Goal: Task Accomplishment & Management: Manage account settings

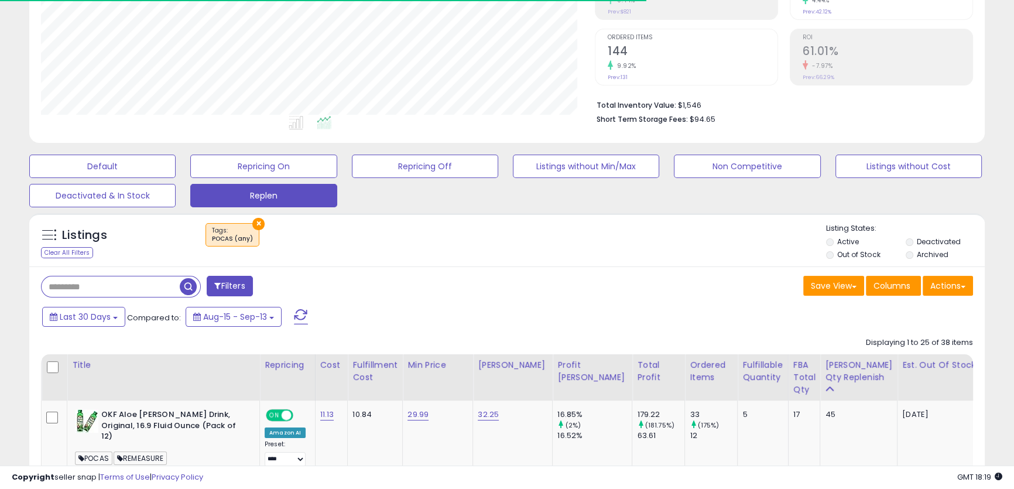
scroll to position [266, 0]
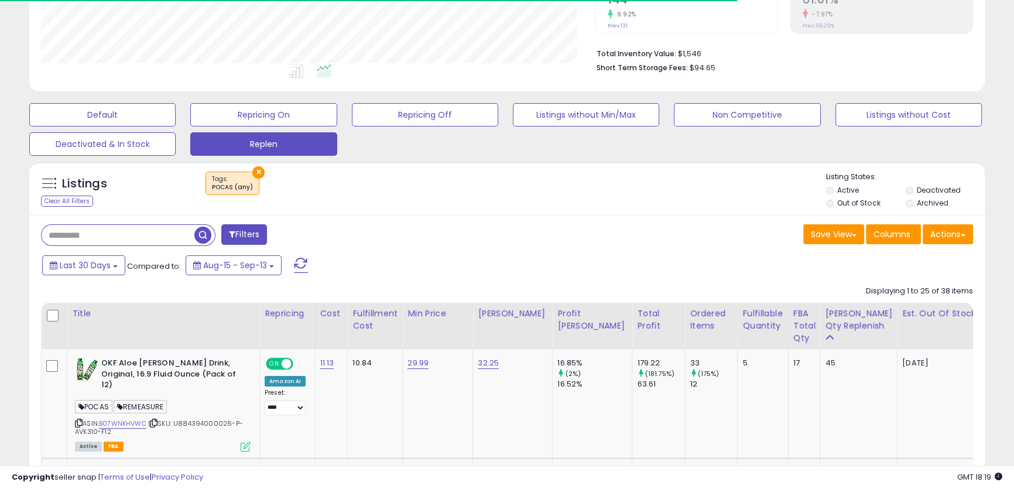
click at [117, 242] on input "text" at bounding box center [118, 235] width 153 height 20
paste input "**********"
click at [280, 240] on span "button" at bounding box center [280, 235] width 17 height 17
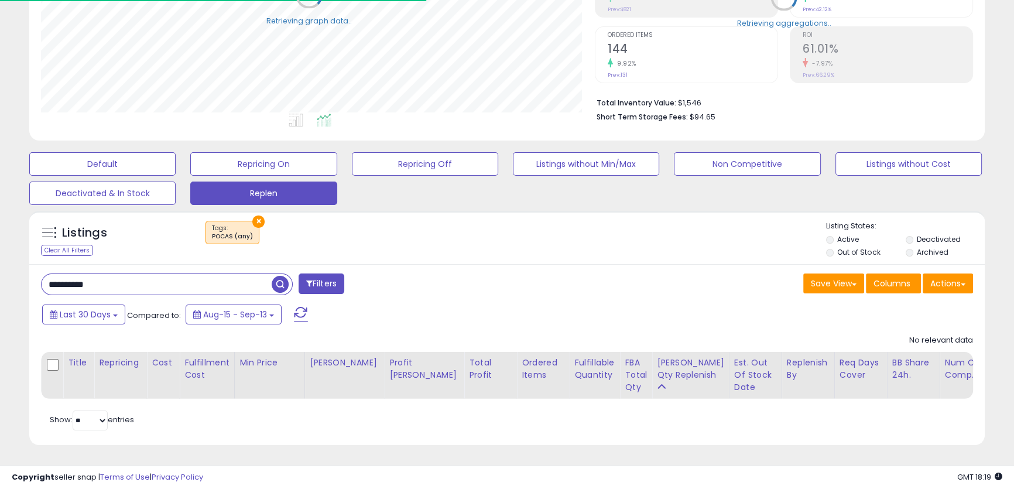
scroll to position [240, 553]
click at [258, 215] on button "×" at bounding box center [258, 221] width 12 height 12
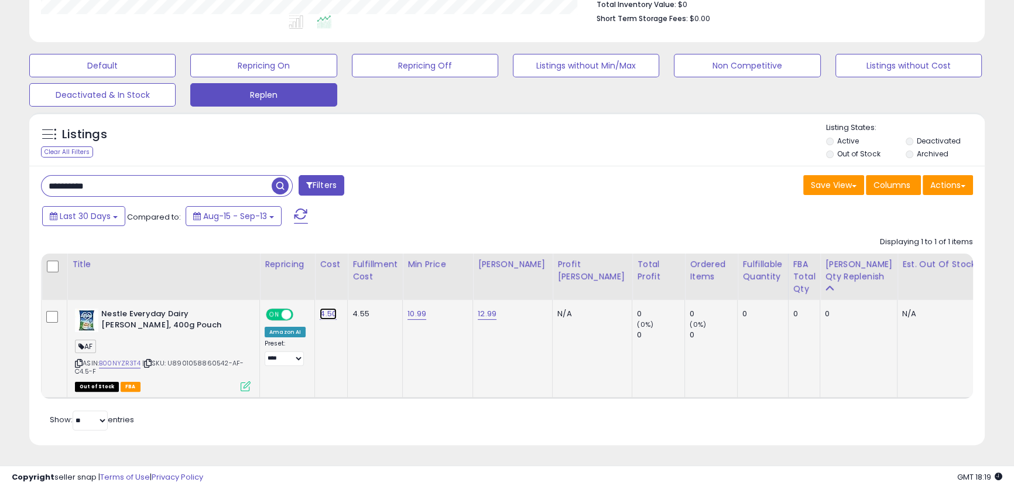
click at [323, 308] on link "4.50" at bounding box center [328, 314] width 17 height 12
drag, startPoint x: 303, startPoint y: 281, endPoint x: 225, endPoint y: 279, distance: 77.9
click at [225, 279] on table "Title Repricing" at bounding box center [807, 325] width 1533 height 145
type input "*"
click button "submit" at bounding box center [358, 285] width 20 height 18
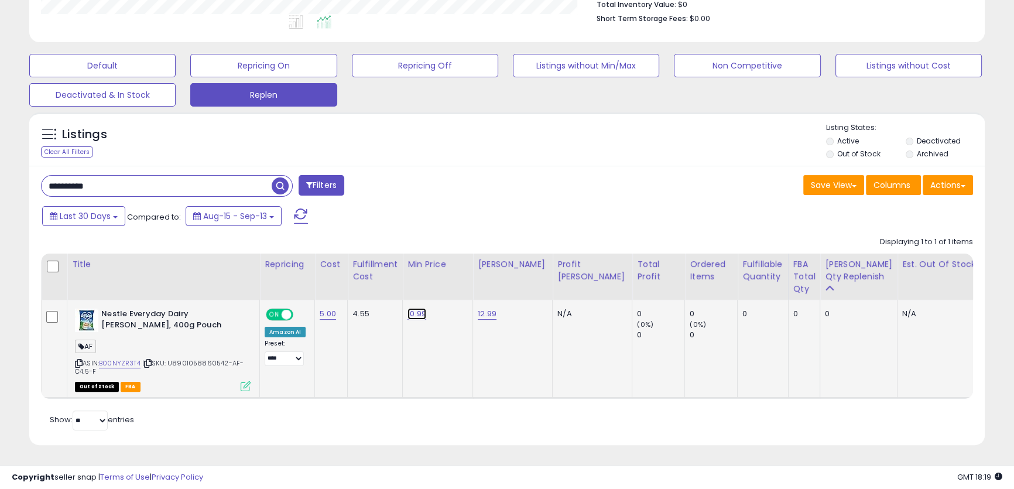
click at [413, 308] on link "10.99" at bounding box center [416, 314] width 19 height 12
click at [380, 276] on input "*****" at bounding box center [379, 286] width 104 height 20
drag, startPoint x: 403, startPoint y: 276, endPoint x: 300, endPoint y: 275, distance: 103.6
click at [300, 275] on table "Title Repricing" at bounding box center [807, 325] width 1533 height 145
type input "*****"
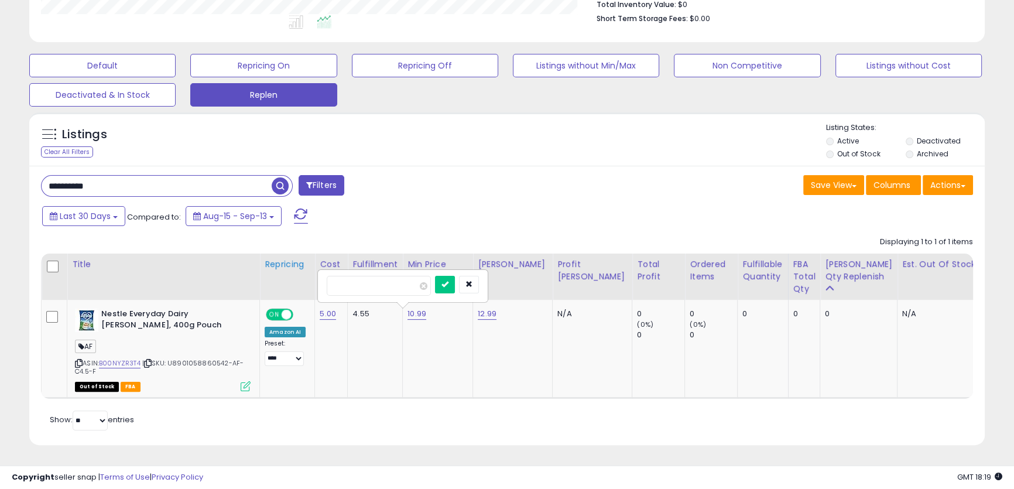
click button "submit" at bounding box center [445, 285] width 20 height 18
click at [484, 308] on link "12.99" at bounding box center [487, 314] width 19 height 12
click at [381, 274] on table "Title Repricing" at bounding box center [807, 325] width 1533 height 145
type input "*****"
click button "submit" at bounding box center [515, 285] width 20 height 18
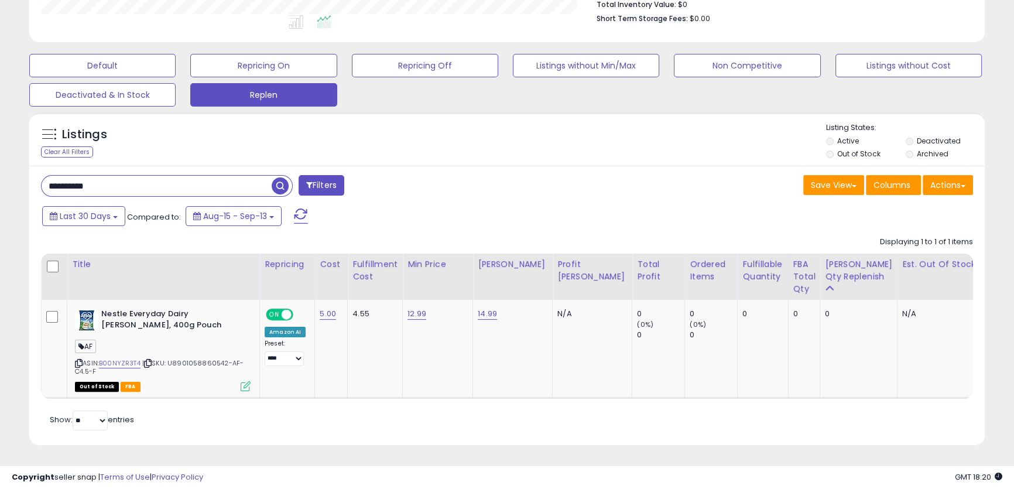
drag, startPoint x: 93, startPoint y: 170, endPoint x: -52, endPoint y: 169, distance: 145.2
paste input "text"
type input "**********"
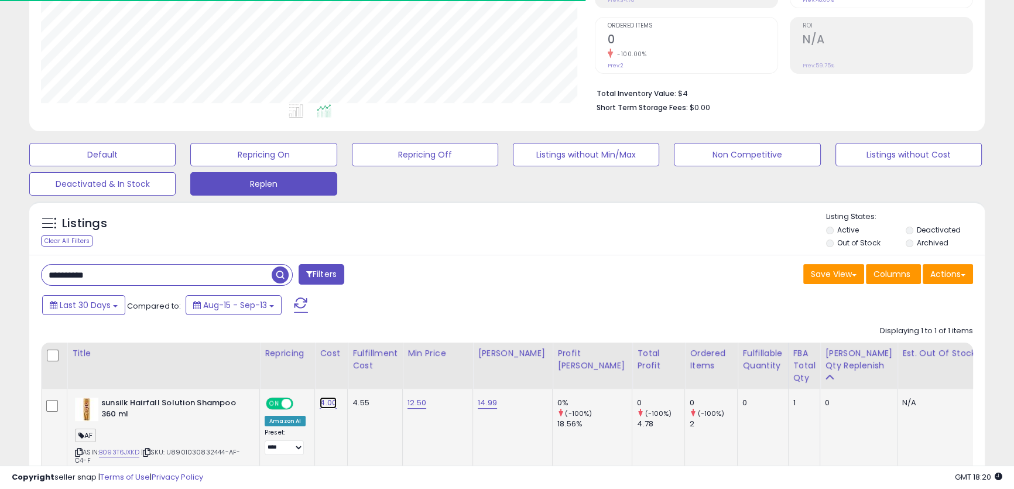
click at [324, 405] on link "4.00" at bounding box center [328, 403] width 17 height 12
drag, startPoint x: 231, startPoint y: 374, endPoint x: 196, endPoint y: 368, distance: 36.1
click at [198, 369] on table "Title Repricing" at bounding box center [808, 414] width 1534 height 145
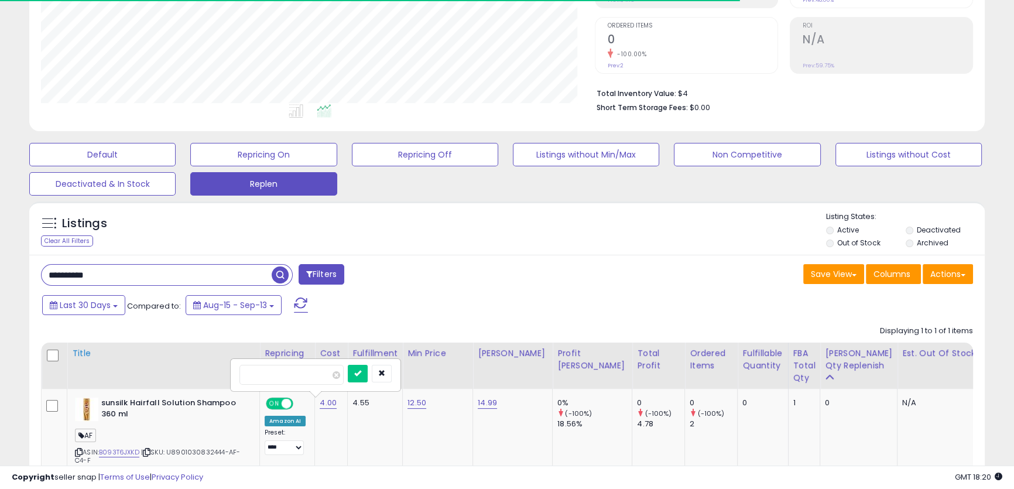
type input "****"
click button "submit" at bounding box center [358, 374] width 20 height 18
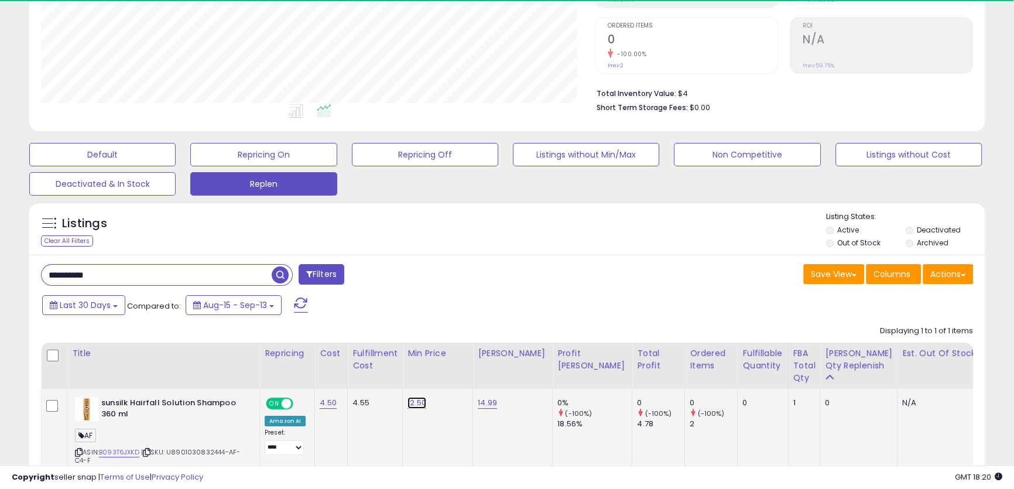
click at [410, 405] on link "12.50" at bounding box center [416, 403] width 19 height 12
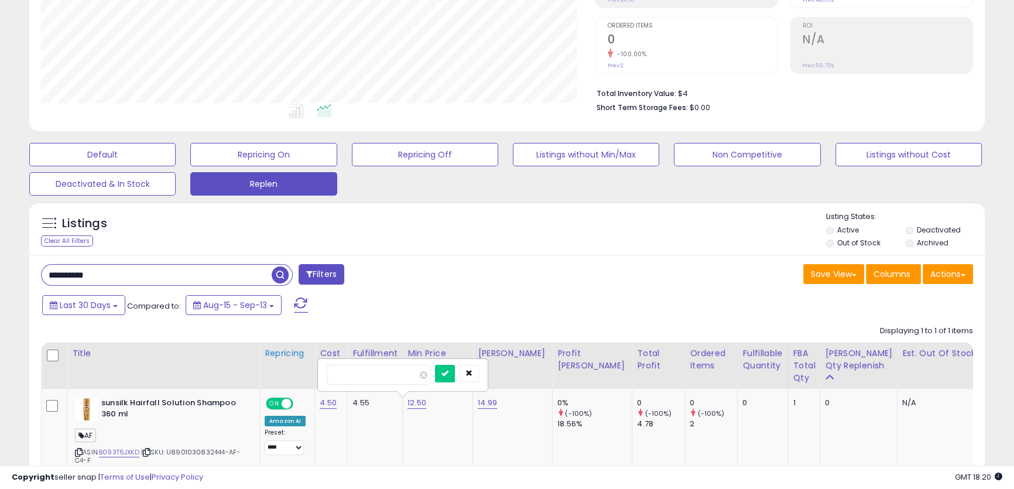
drag, startPoint x: 389, startPoint y: 374, endPoint x: 285, endPoint y: 371, distance: 103.7
click at [286, 371] on table "Title Repricing" at bounding box center [808, 414] width 1534 height 145
type input "*****"
click button "submit" at bounding box center [445, 374] width 20 height 18
click at [480, 406] on link "14.99" at bounding box center [487, 403] width 19 height 12
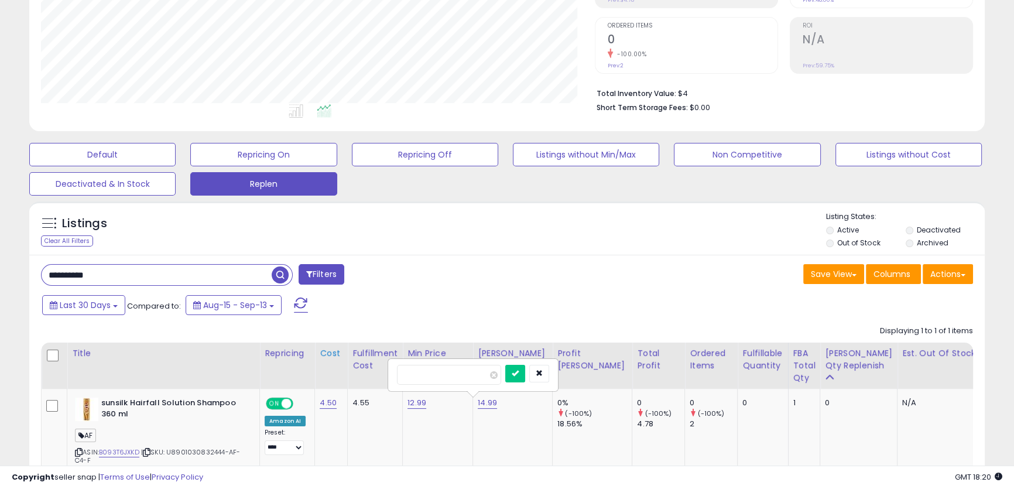
drag, startPoint x: 400, startPoint y: 374, endPoint x: 332, endPoint y: 371, distance: 68.0
click at [348, 372] on table "Title Repricing" at bounding box center [808, 414] width 1534 height 145
type input "*****"
click button "submit" at bounding box center [515, 374] width 20 height 18
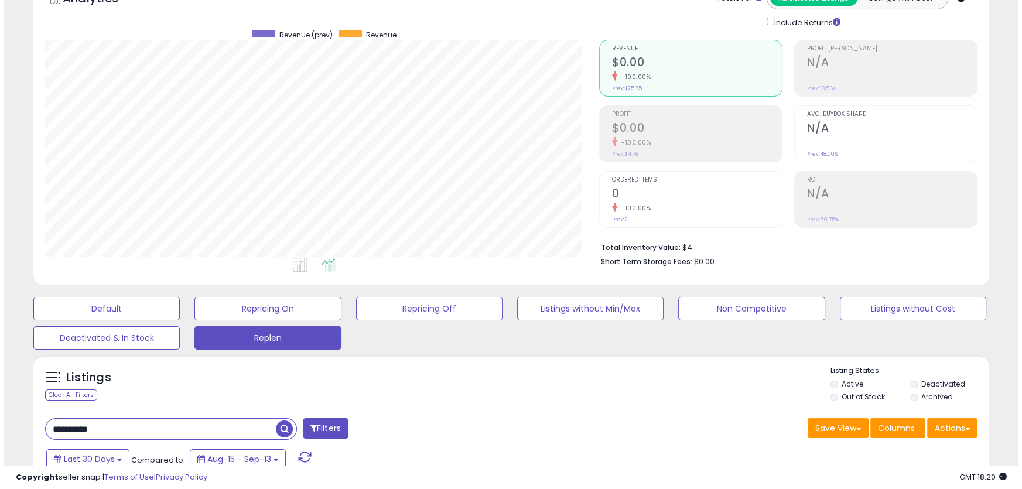
scroll to position [66, 0]
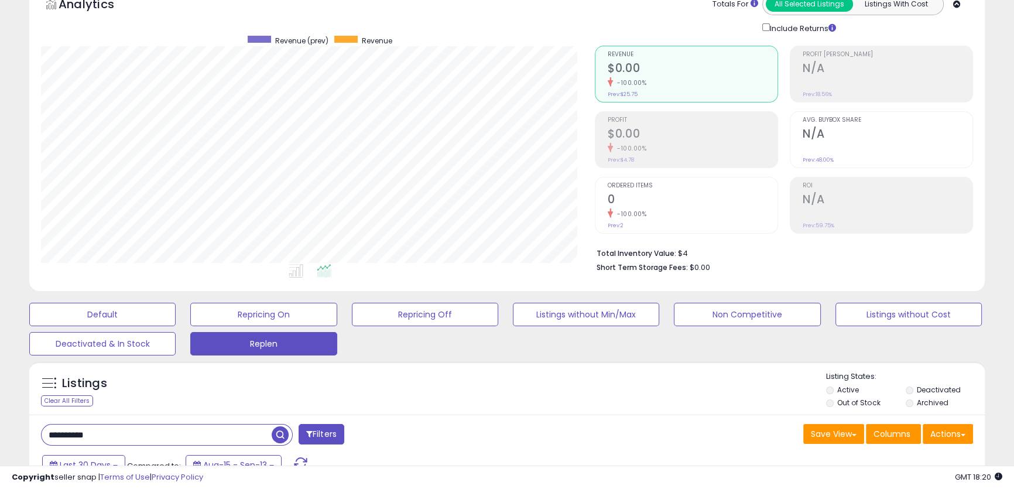
drag, startPoint x: 133, startPoint y: 446, endPoint x: -33, endPoint y: 436, distance: 167.1
click at [0, 423] on html "Unable to login Retrieving listings data.. has not yet accepted the Terms of Us…" at bounding box center [507, 178] width 1014 height 489
paste input "text"
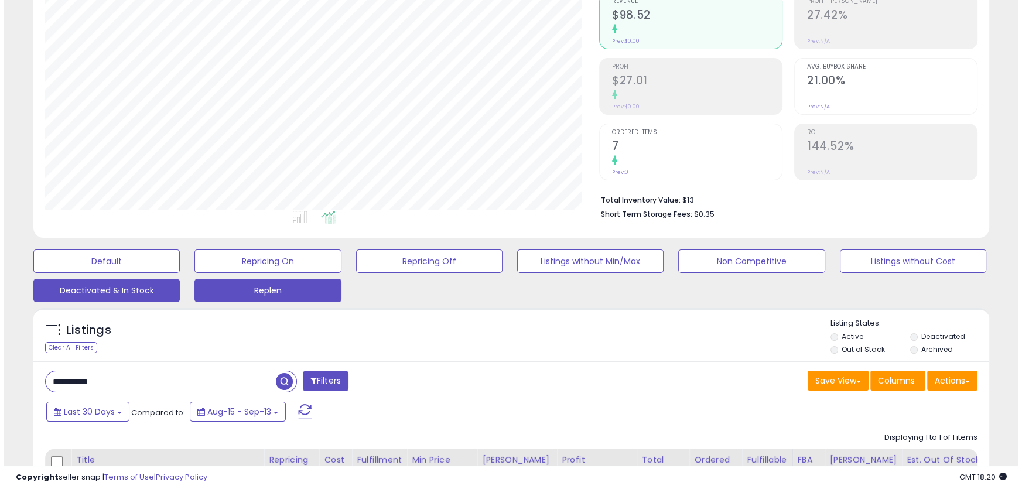
scroll to position [240, 553]
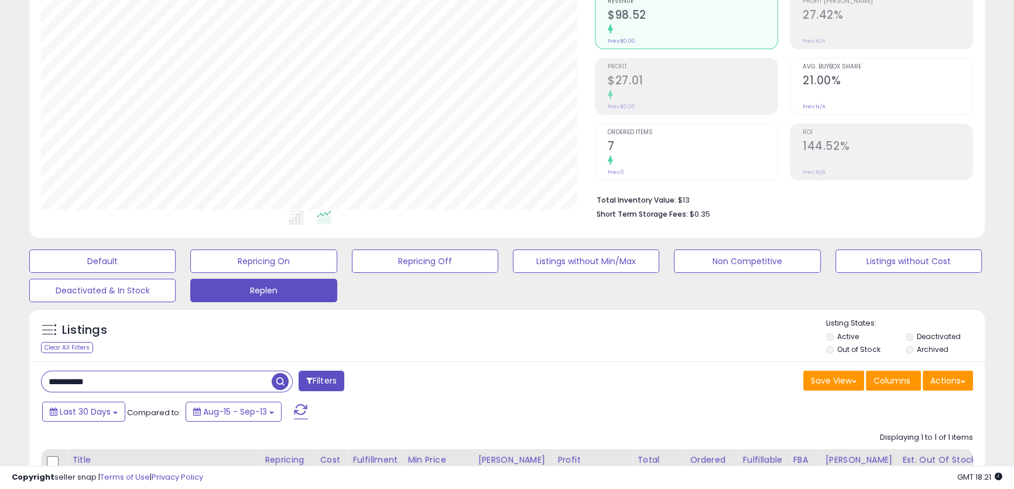
drag, startPoint x: 71, startPoint y: 354, endPoint x: -97, endPoint y: 331, distance: 169.5
click at [0, 331] on html "Unable to login Retrieving listings data.. has not yet accepted the Terms of Us…" at bounding box center [507, 125] width 1014 height 489
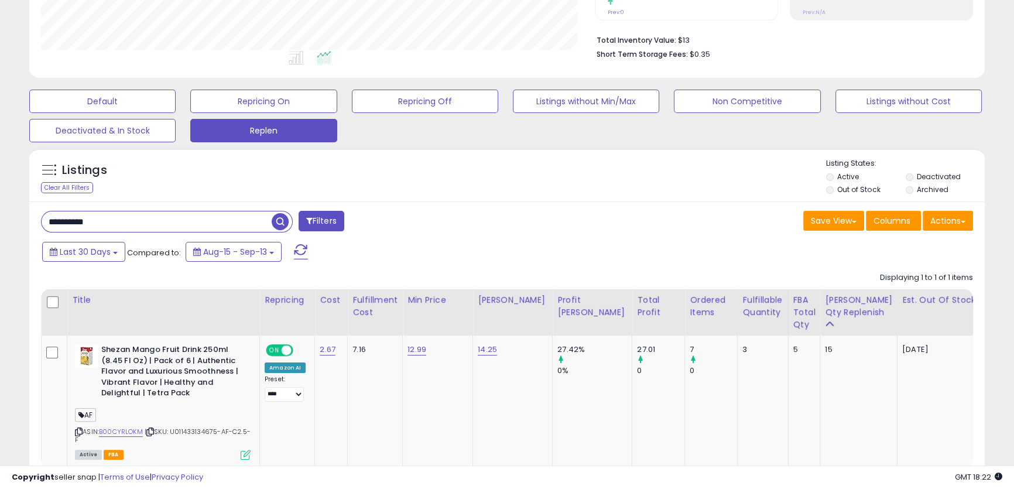
drag, startPoint x: 138, startPoint y: 231, endPoint x: -90, endPoint y: 227, distance: 227.8
paste input "text"
type input "**********"
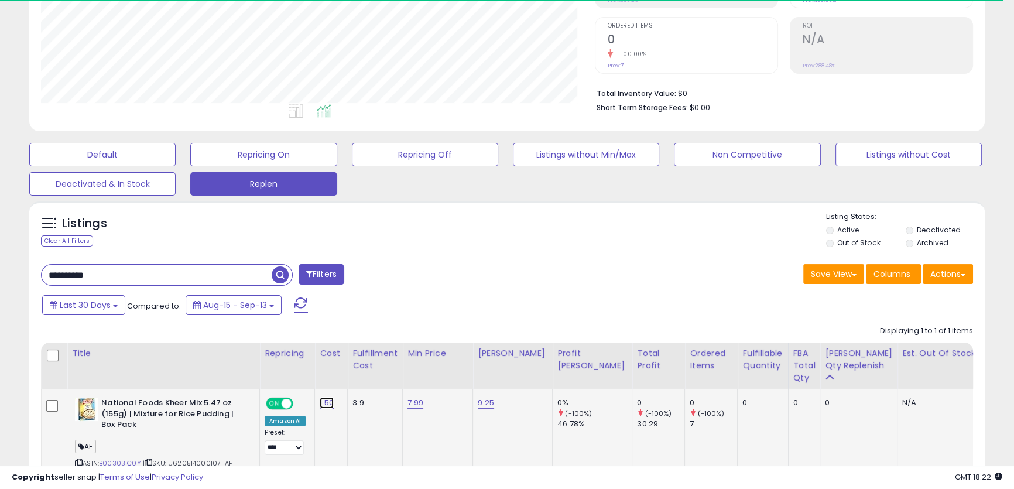
click at [328, 401] on link "1.50" at bounding box center [327, 403] width 14 height 12
drag, startPoint x: 286, startPoint y: 376, endPoint x: 159, endPoint y: 372, distance: 127.1
click at [173, 373] on table "Title Repricing" at bounding box center [810, 420] width 1539 height 156
type input "****"
click button "submit" at bounding box center [357, 374] width 20 height 18
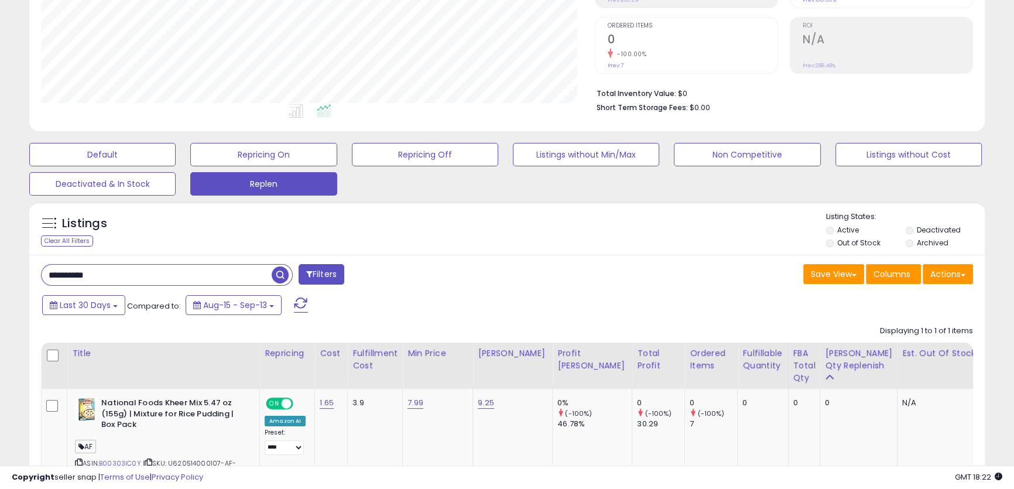
click at [0, 263] on html "Unable to login Retrieving listings data.. has not yet accepted the Terms of Us…" at bounding box center [507, 18] width 1014 height 489
paste input "text"
type input "**********"
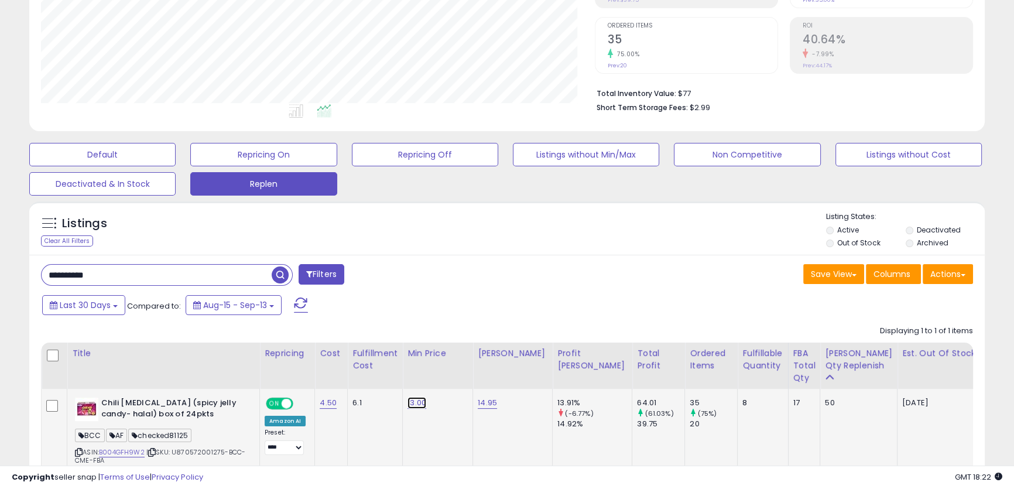
click at [411, 403] on link "13.00" at bounding box center [416, 403] width 19 height 12
drag, startPoint x: 397, startPoint y: 372, endPoint x: 272, endPoint y: 366, distance: 125.4
click at [279, 366] on table "Title Repricing" at bounding box center [809, 414] width 1536 height 145
type input "*****"
click button "submit" at bounding box center [445, 374] width 20 height 18
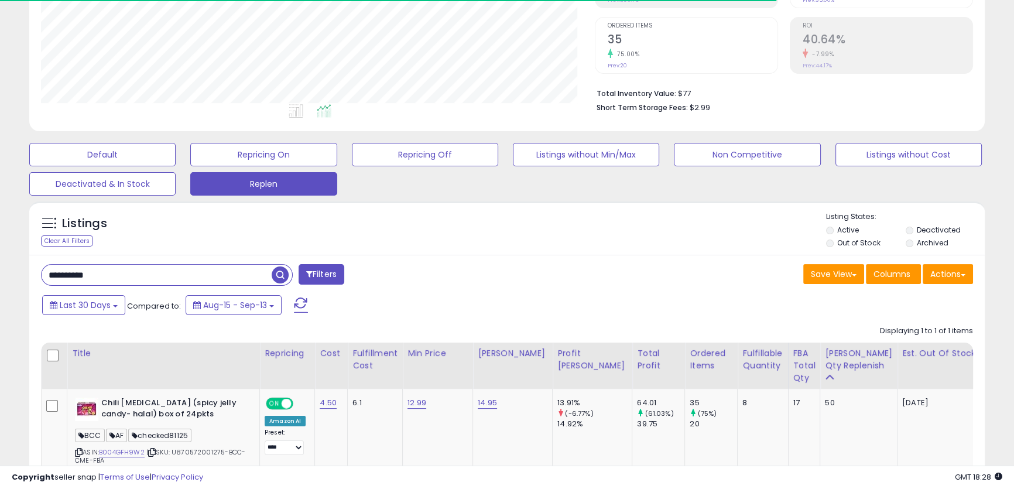
drag, startPoint x: 160, startPoint y: 278, endPoint x: 1, endPoint y: 285, distance: 160.0
click at [12, 285] on div "**********" at bounding box center [507, 186] width 1002 height 725
paste input "text"
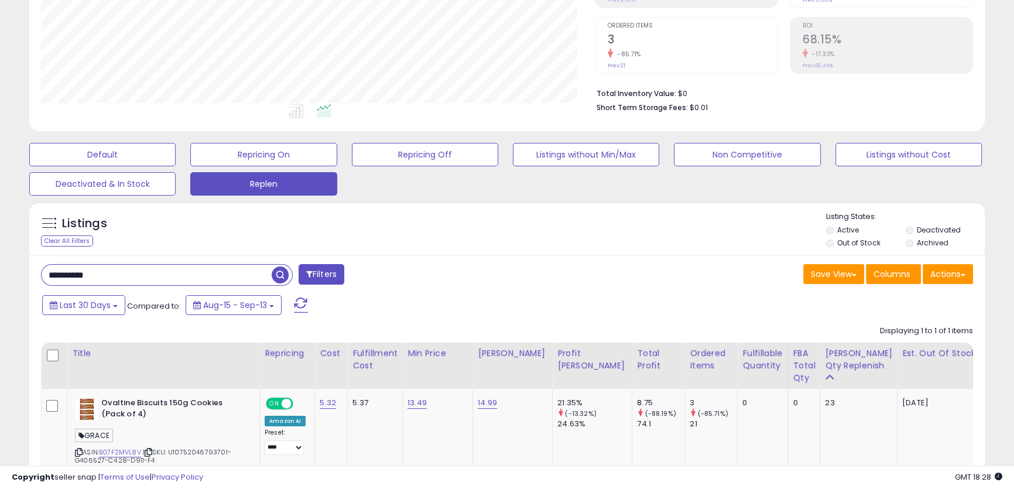
drag, startPoint x: 191, startPoint y: 274, endPoint x: -43, endPoint y: 275, distance: 234.2
click at [0, 263] on html "Unable to login Retrieving listings data.. has not yet accepted the Terms of Us…" at bounding box center [507, 18] width 1014 height 489
paste input "text"
type input "**********"
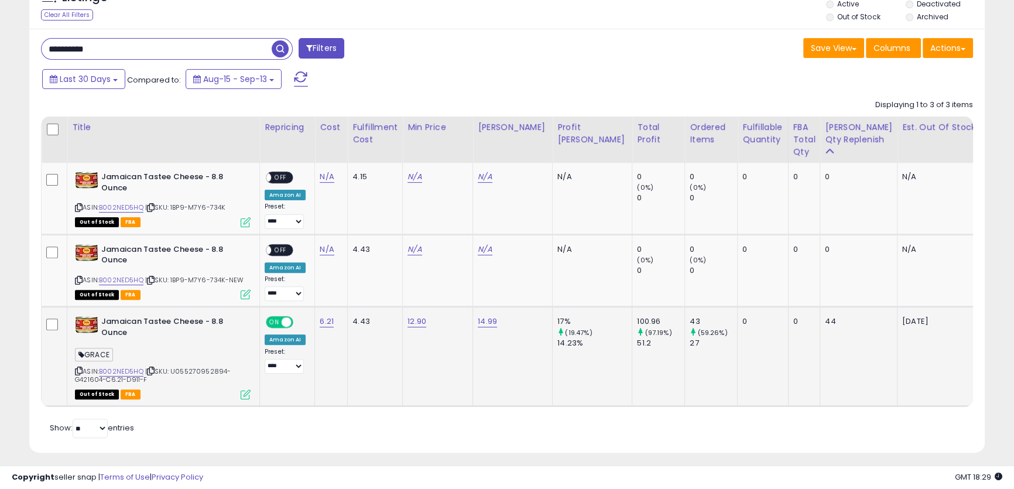
scroll to position [468, 0]
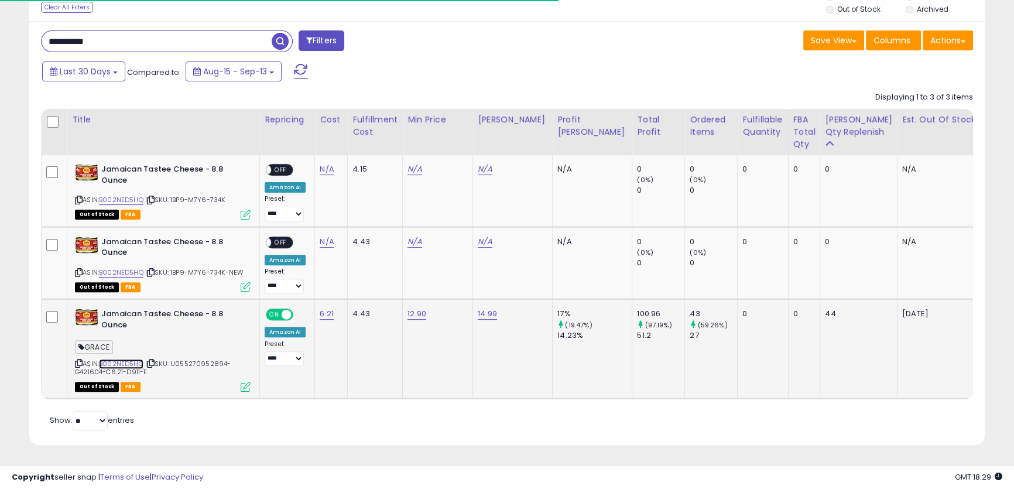
click at [127, 359] on link "B002NED5HQ" at bounding box center [121, 364] width 44 height 10
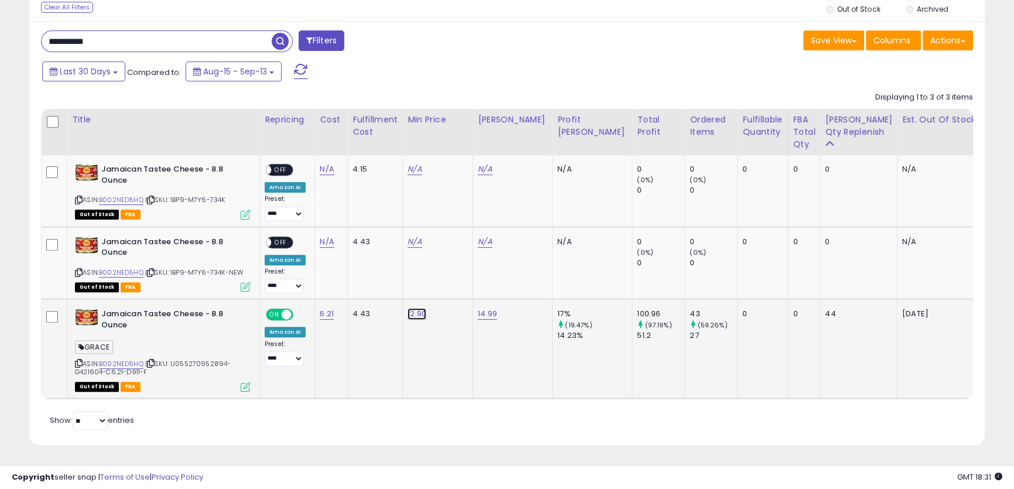
click at [416, 308] on link "12.90" at bounding box center [416, 314] width 19 height 12
drag, startPoint x: 399, startPoint y: 275, endPoint x: 266, endPoint y: 266, distance: 133.2
click at [269, 268] on tbody "Jamaican Tastee Cheese - 8.8 Ounce ASIN: B002NED5HQ | SKU: 1BP9-M7Y6-734K Out o…" at bounding box center [809, 276] width 1534 height 243
type input "*****"
click button "submit" at bounding box center [445, 285] width 20 height 18
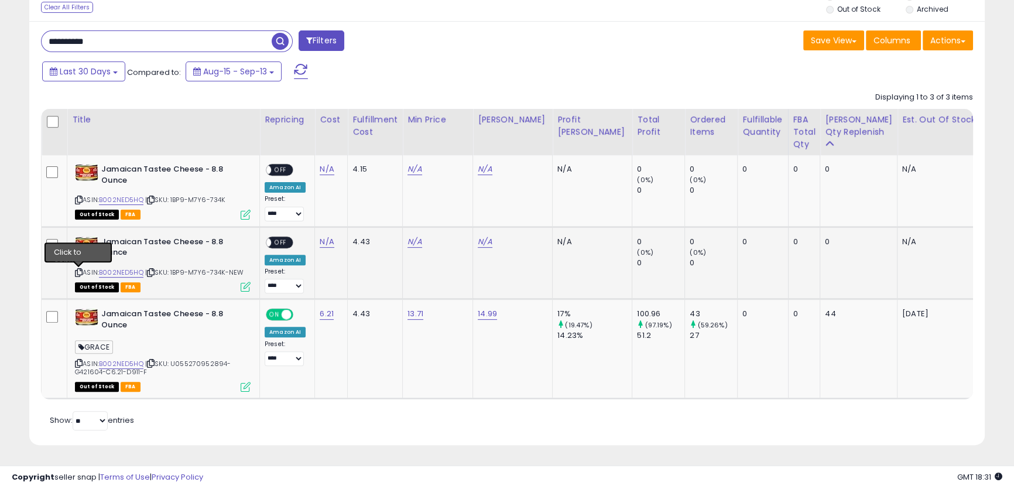
click at [77, 269] on icon at bounding box center [79, 272] width 8 height 6
drag, startPoint x: 211, startPoint y: 34, endPoint x: 43, endPoint y: 46, distance: 167.9
click at [43, 46] on div "**********" at bounding box center [269, 41] width 475 height 23
click at [143, 33] on input "**********" at bounding box center [157, 41] width 230 height 20
drag, startPoint x: 125, startPoint y: 38, endPoint x: -62, endPoint y: 45, distance: 187.5
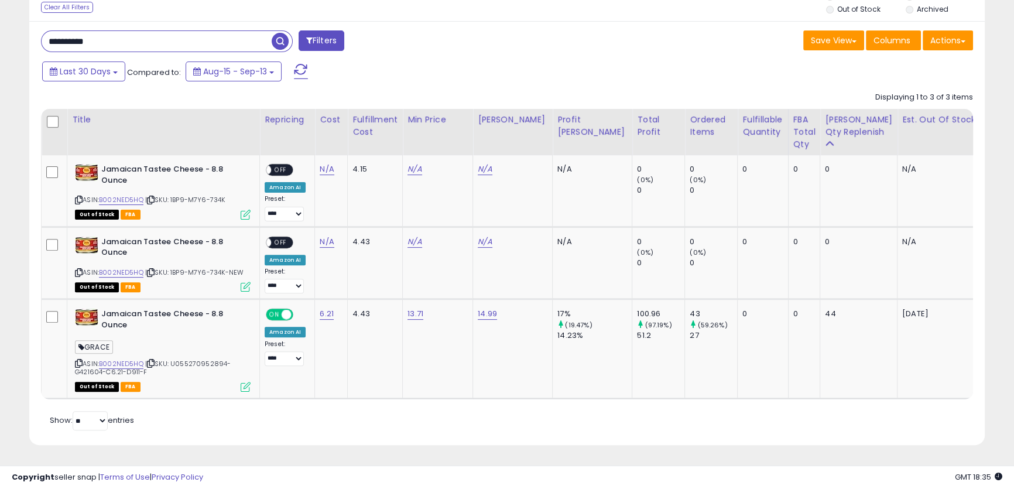
type input "*****"
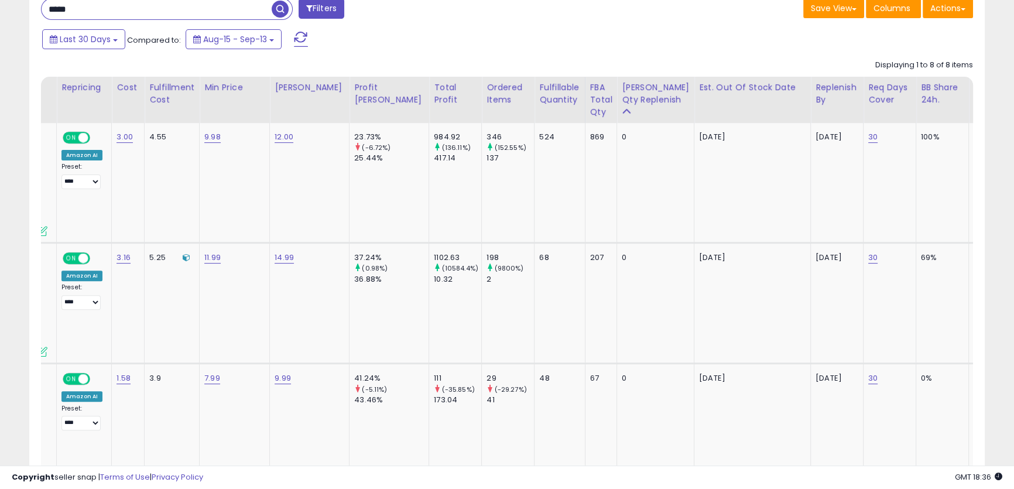
scroll to position [0, 0]
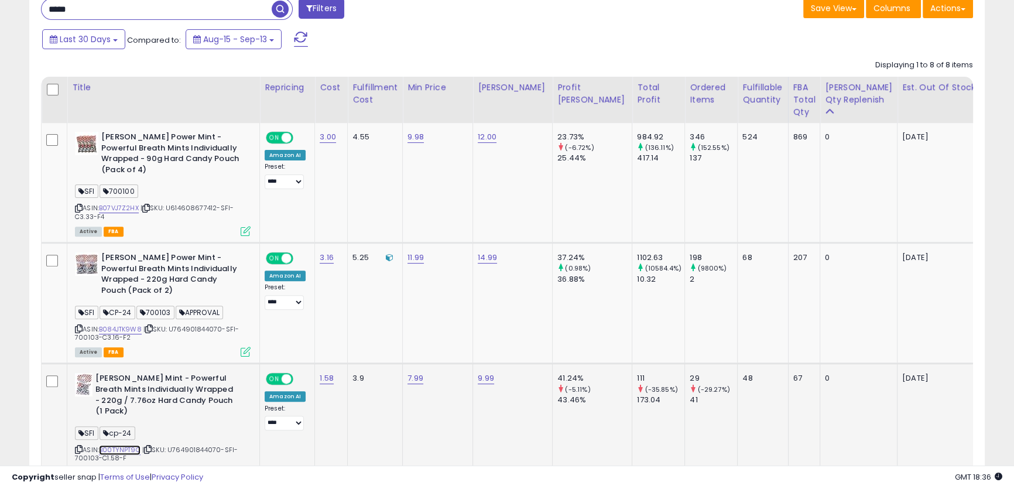
click at [130, 445] on link "B00TYNPT9Q" at bounding box center [120, 450] width 42 height 10
click at [473, 364] on td "9.99" at bounding box center [513, 424] width 80 height 121
click at [479, 372] on link "9.99" at bounding box center [486, 378] width 16 height 12
drag, startPoint x: 455, startPoint y: 329, endPoint x: 366, endPoint y: 329, distance: 89.6
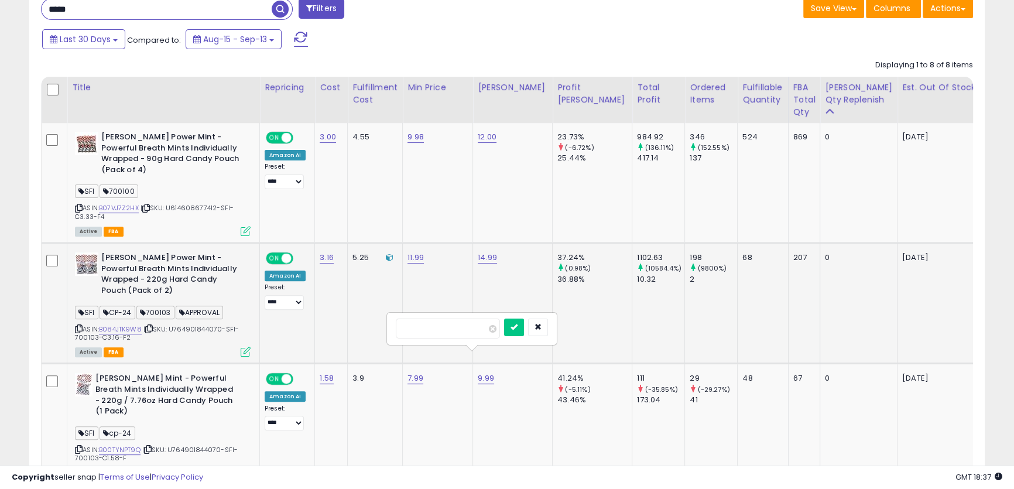
type input "****"
click button "submit" at bounding box center [514, 327] width 20 height 18
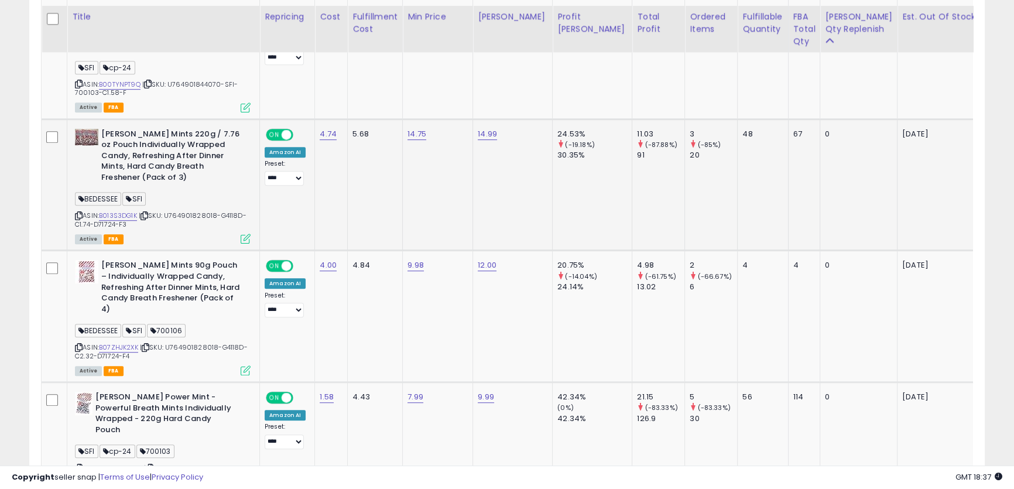
scroll to position [865, 0]
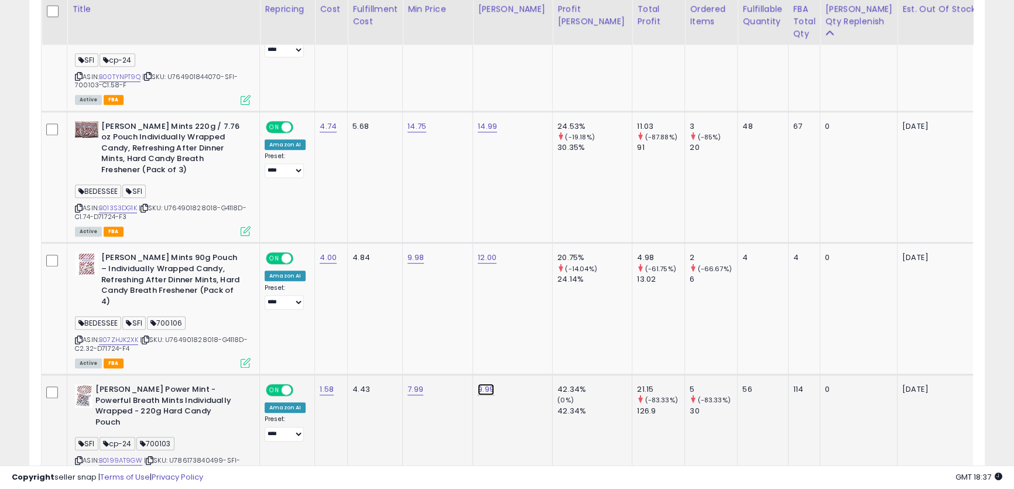
click at [489, 383] on link "9.99" at bounding box center [486, 389] width 16 height 12
drag, startPoint x: 478, startPoint y: 314, endPoint x: 383, endPoint y: 299, distance: 96.5
click at [383, 299] on tbody "[PERSON_NAME] Mint - Powerful Breath Mints Individually Wrapped - 90g Hard Cand…" at bounding box center [812, 238] width 1540 height 976
type input "****"
click button "submit" at bounding box center [514, 305] width 20 height 18
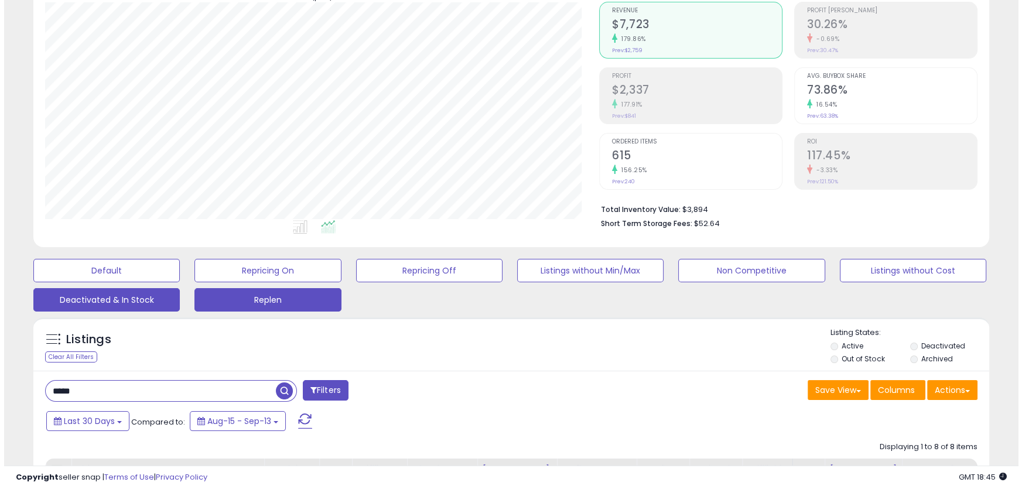
scroll to position [226, 0]
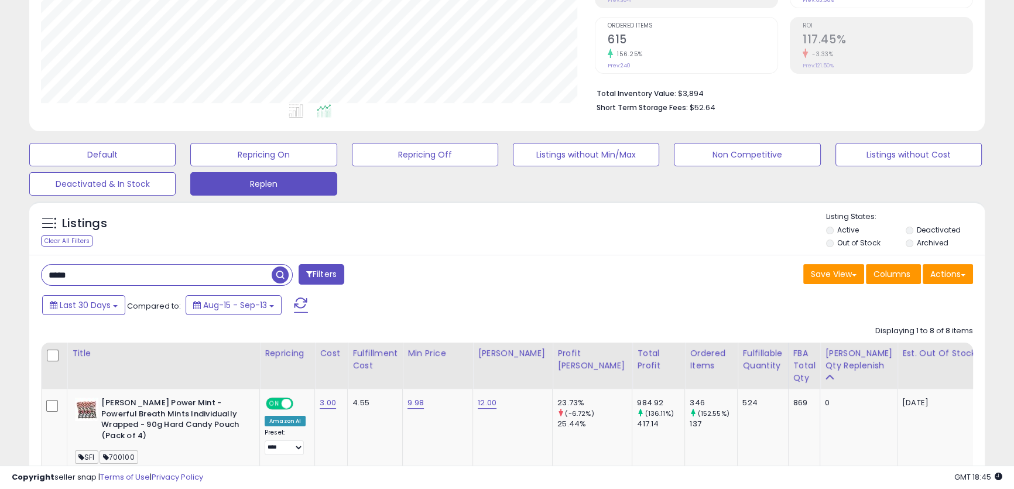
drag, startPoint x: 102, startPoint y: 266, endPoint x: -23, endPoint y: 270, distance: 126.0
click at [0, 263] on html "Unable to login Retrieving listings data.. has not yet accepted the Terms of Us…" at bounding box center [507, 18] width 1014 height 489
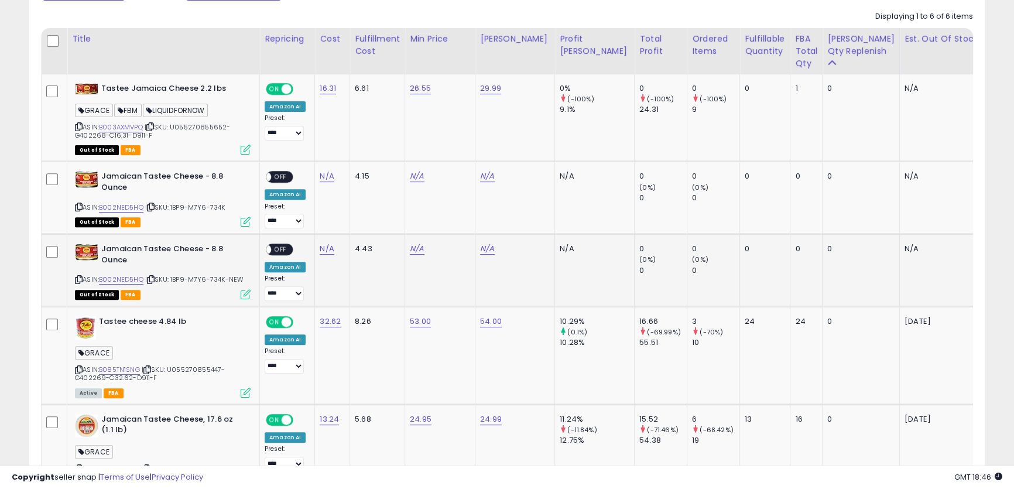
scroll to position [539, 0]
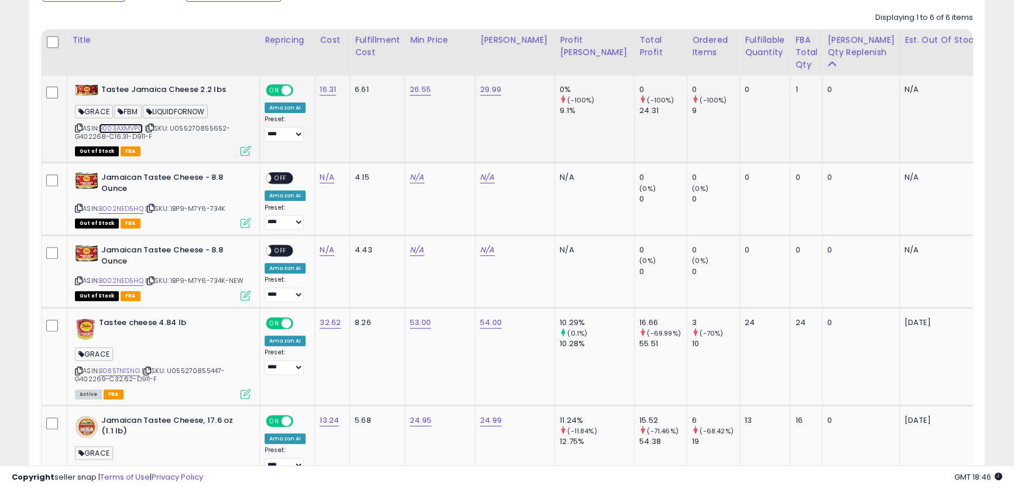
click at [122, 128] on link "B003AXMVPQ" at bounding box center [121, 129] width 44 height 10
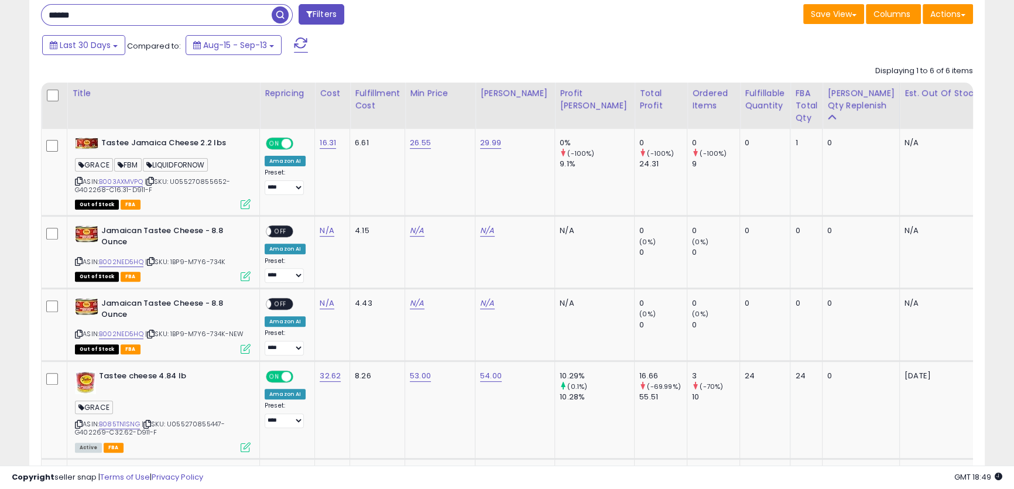
drag, startPoint x: 171, startPoint y: 16, endPoint x: -5, endPoint y: 12, distance: 176.3
type input "*****"
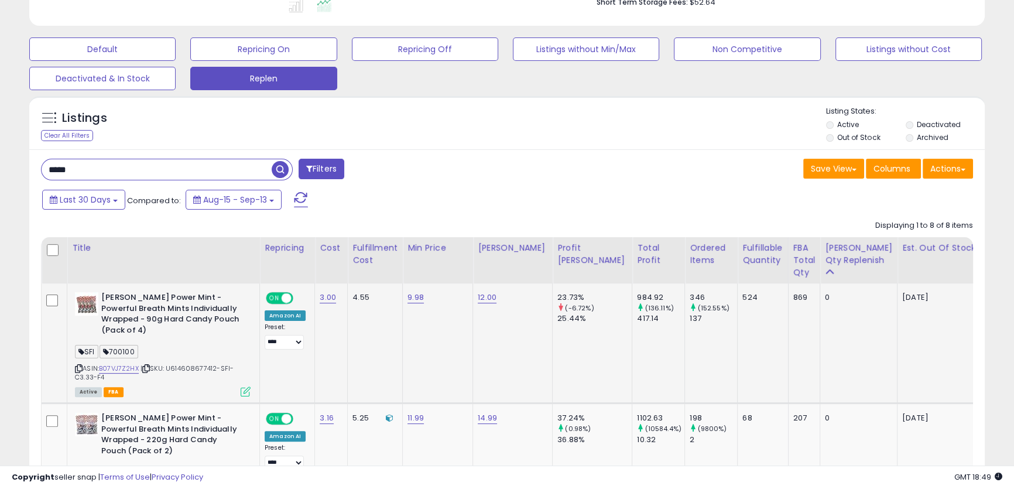
scroll to position [333, 0]
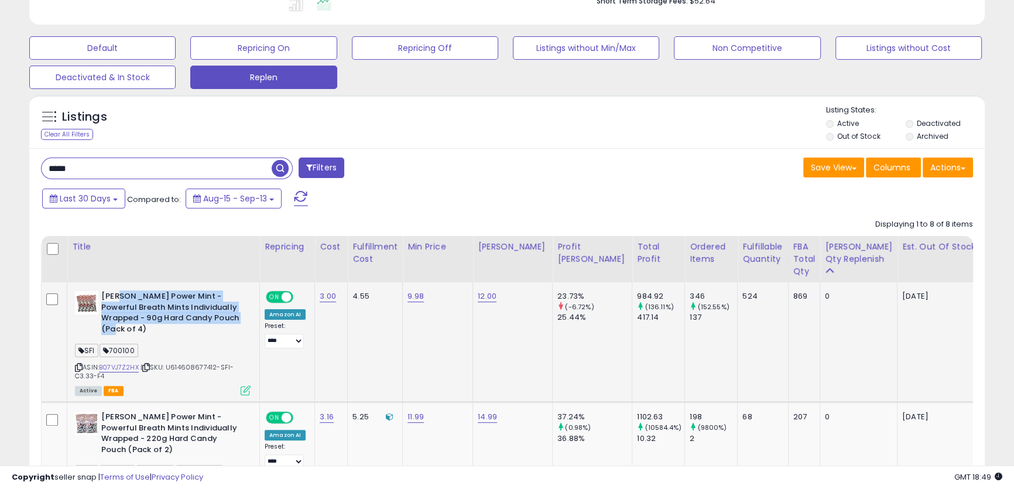
drag, startPoint x: 228, startPoint y: 317, endPoint x: 121, endPoint y: 302, distance: 108.3
click at [121, 302] on b "[PERSON_NAME] Power Mint - Powerful Breath Mints Individually Wrapped - 90g Har…" at bounding box center [172, 314] width 142 height 46
click at [81, 364] on icon at bounding box center [79, 367] width 8 height 6
drag, startPoint x: 222, startPoint y: 319, endPoint x: 101, endPoint y: 298, distance: 123.6
click at [101, 298] on b "[PERSON_NAME] Power Mint - Powerful Breath Mints Individually Wrapped - 90g Har…" at bounding box center [172, 314] width 142 height 46
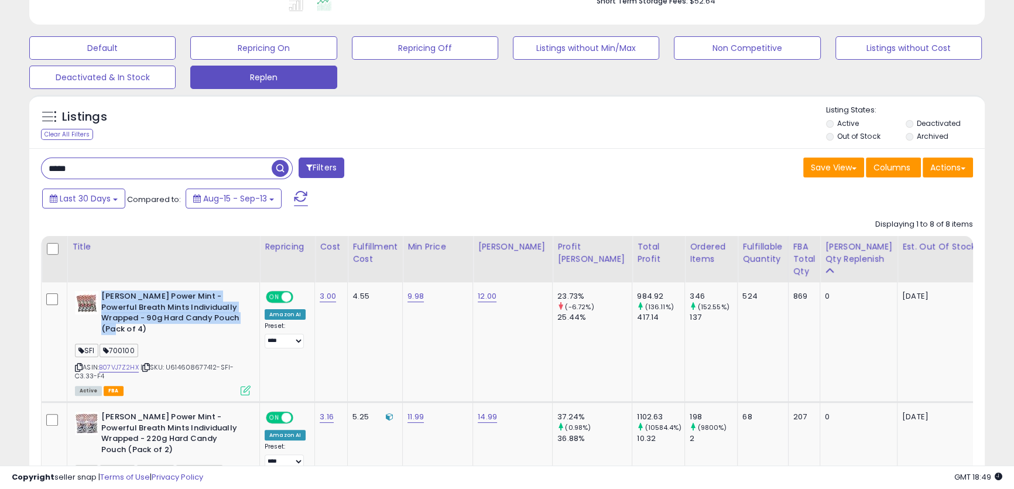
copy b "[PERSON_NAME] Power Mint - Powerful Breath Mints Individually Wrapped - 90g Har…"
click at [211, 386] on div "Active FBA" at bounding box center [163, 390] width 176 height 8
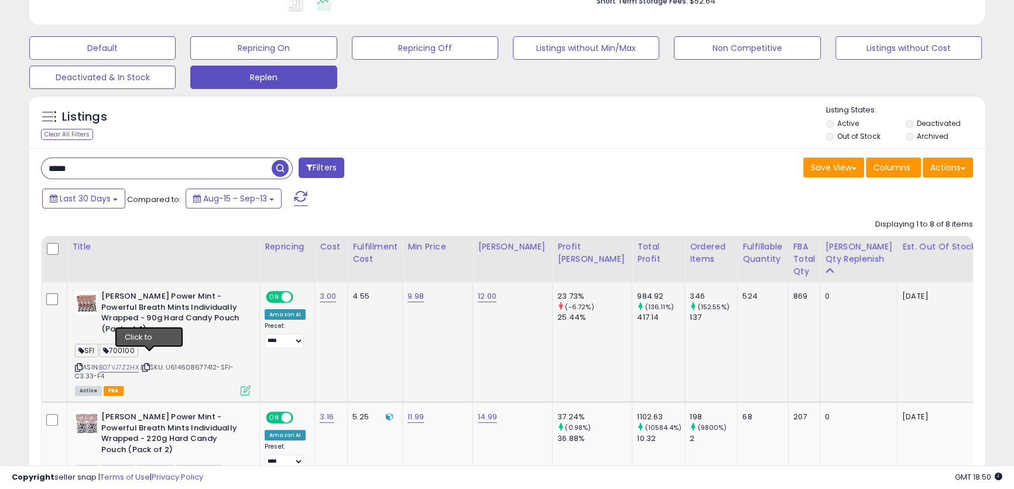
click at [149, 364] on icon at bounding box center [146, 367] width 8 height 6
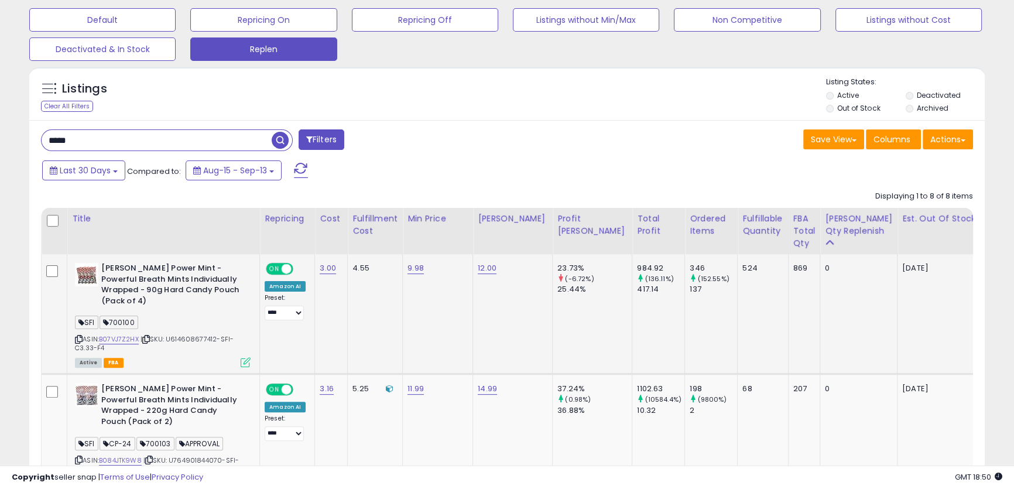
scroll to position [439, 0]
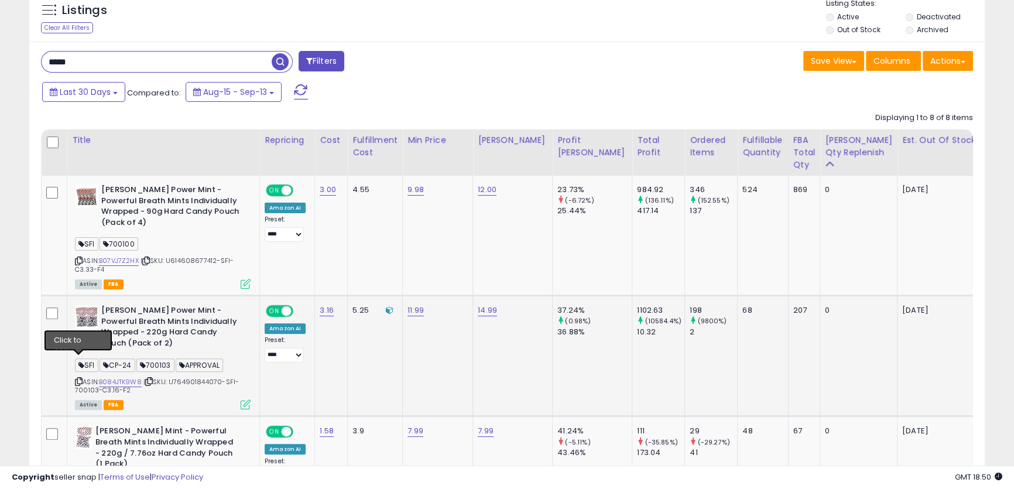
click at [78, 378] on icon at bounding box center [79, 381] width 8 height 6
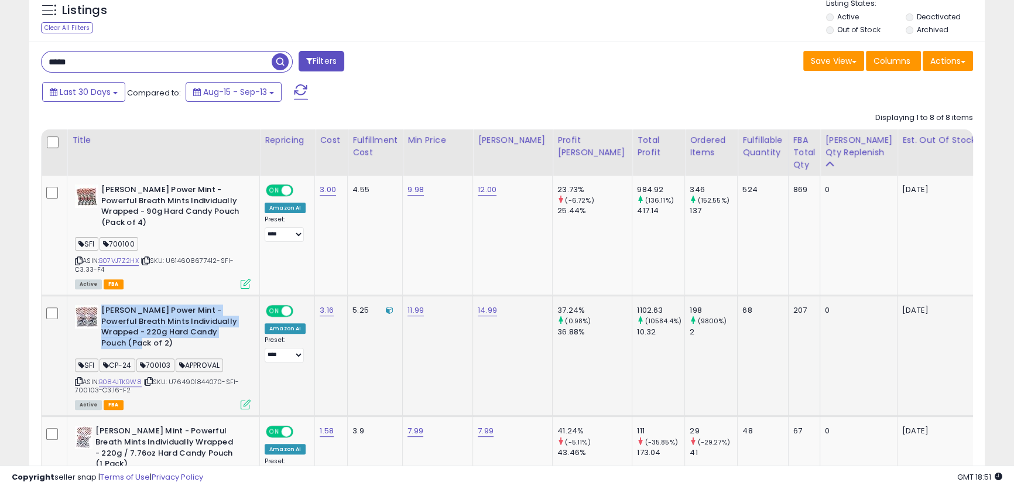
drag, startPoint x: 222, startPoint y: 322, endPoint x: 102, endPoint y: 296, distance: 122.9
click at [102, 305] on b "[PERSON_NAME] Power Mint - Powerful Breath Mints Individually Wrapped - 220g Ha…" at bounding box center [172, 328] width 142 height 46
copy b "[PERSON_NAME] Power Mint - Powerful Breath Mints Individually Wrapped - 220g Ha…"
drag, startPoint x: 151, startPoint y: 359, endPoint x: 1, endPoint y: 285, distance: 167.8
click at [151, 378] on icon at bounding box center [149, 381] width 8 height 6
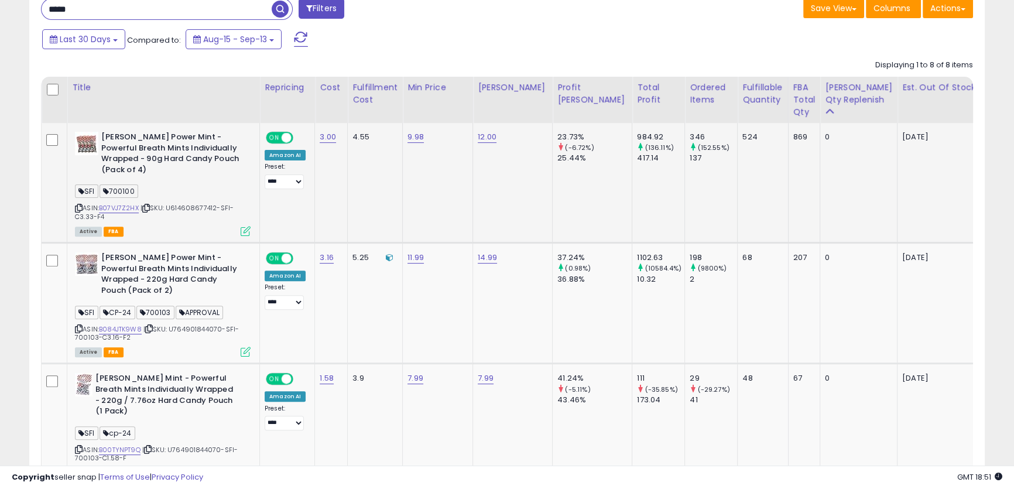
scroll to position [492, 0]
click at [78, 446] on icon at bounding box center [79, 449] width 8 height 6
drag, startPoint x: 80, startPoint y: 416, endPoint x: 58, endPoint y: 410, distance: 22.4
click at [80, 446] on icon at bounding box center [79, 449] width 8 height 6
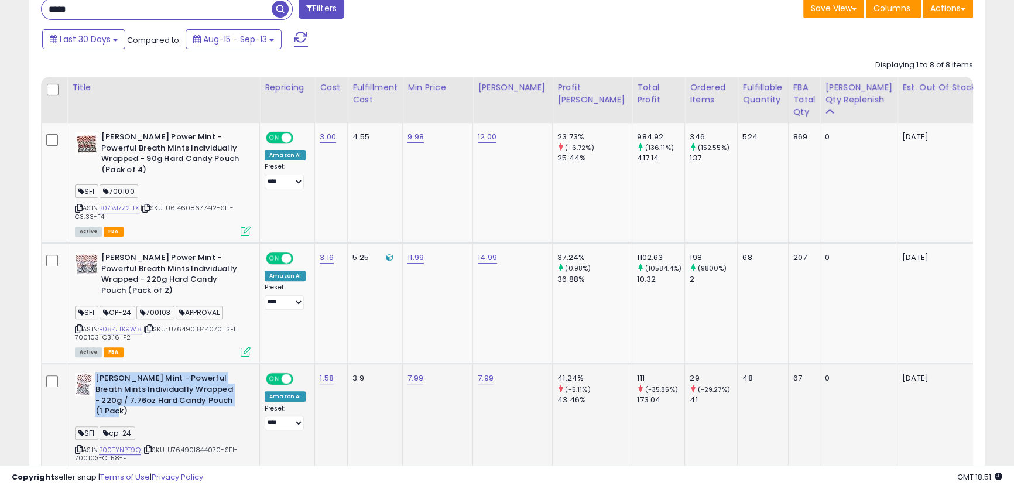
click at [234, 376] on div "[PERSON_NAME] Mint - Powerful Breath Mints Individually Wrapped - 220g / 7.76oz…" at bounding box center [163, 396] width 176 height 46
copy b "[PERSON_NAME] Mint - Powerful Breath Mints Individually Wrapped - 220g / 7.76oz…"
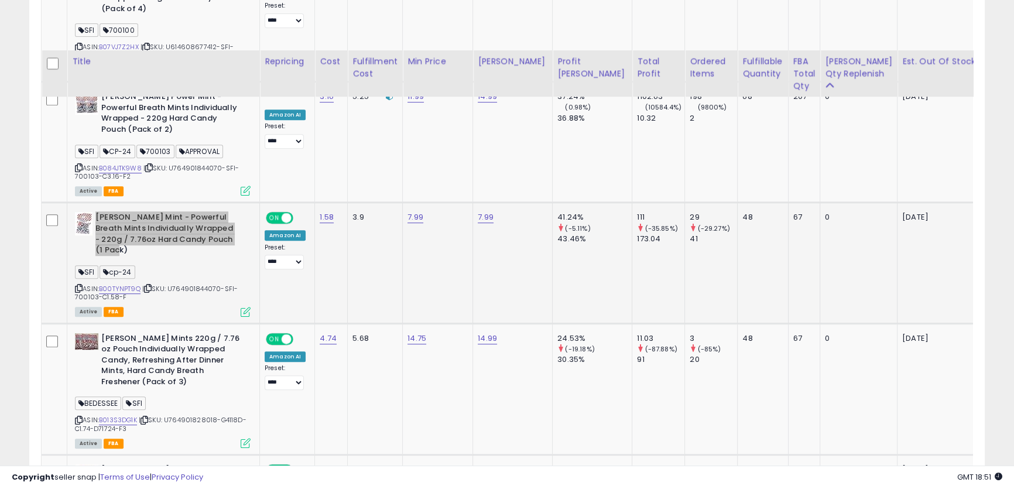
scroll to position [652, 0]
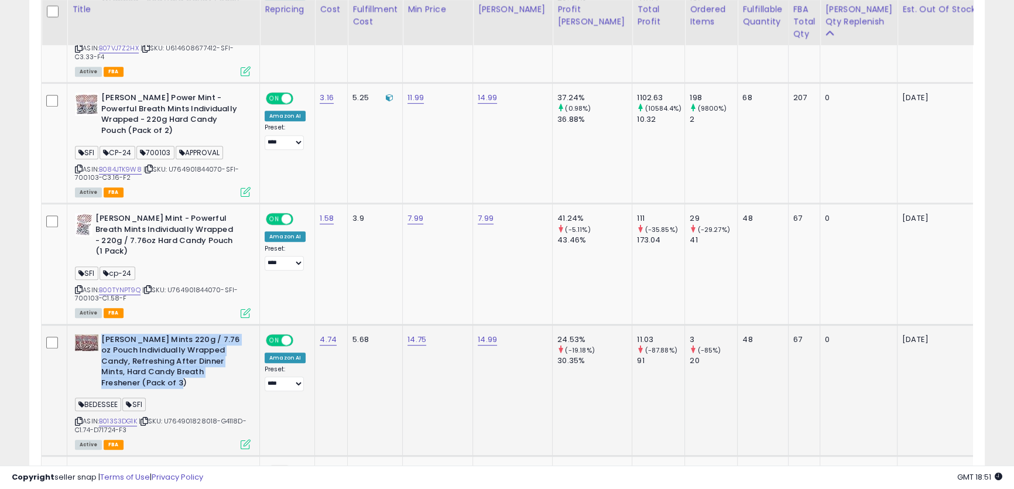
click at [242, 343] on div "[PERSON_NAME] Mints 220g / 7.76 oz Pouch Individually Wrapped Candy, Refreshing…" at bounding box center [163, 362] width 176 height 57
copy b "[PERSON_NAME] Mints 220g / 7.76 oz Pouch Individually Wrapped Candy, Refreshing…"
drag, startPoint x: 78, startPoint y: 378, endPoint x: 22, endPoint y: 359, distance: 59.2
click at [78, 418] on icon at bounding box center [79, 421] width 8 height 6
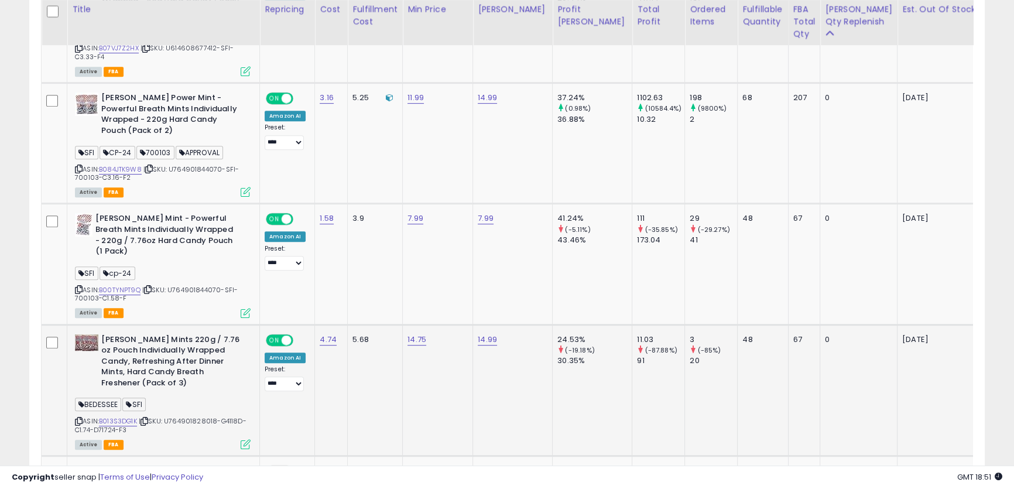
click at [148, 418] on icon at bounding box center [145, 421] width 8 height 6
click at [78, 286] on icon at bounding box center [79, 289] width 8 height 6
click at [152, 166] on icon at bounding box center [149, 169] width 8 height 6
click at [152, 286] on icon at bounding box center [148, 289] width 8 height 6
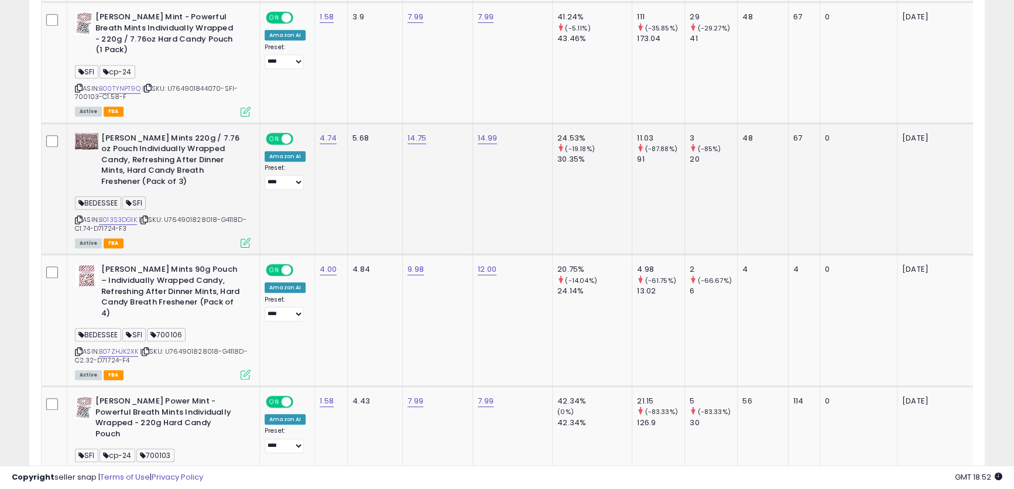
scroll to position [865, 0]
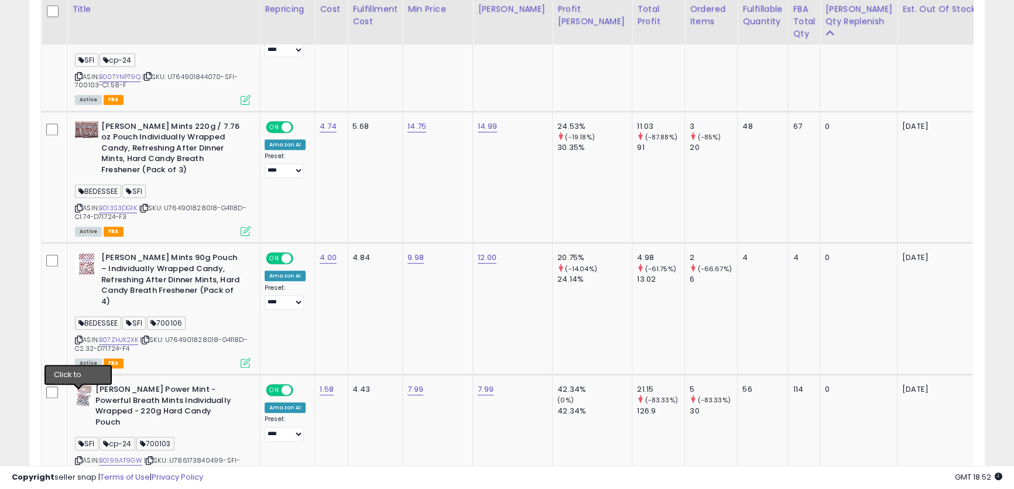
drag, startPoint x: 76, startPoint y: 395, endPoint x: 3, endPoint y: 385, distance: 73.9
click at [76, 457] on icon at bounding box center [79, 460] width 8 height 6
click at [77, 457] on icon at bounding box center [79, 460] width 8 height 6
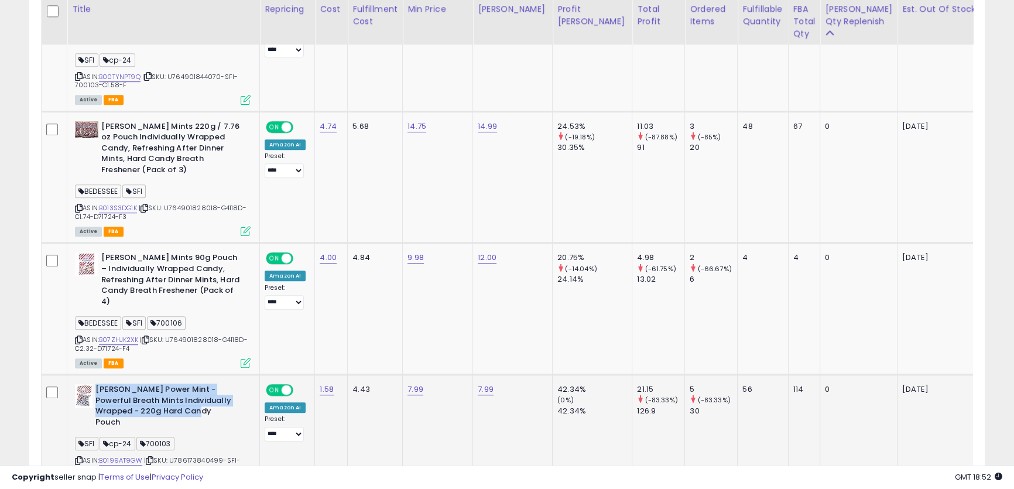
drag, startPoint x: 177, startPoint y: 359, endPoint x: 98, endPoint y: 333, distance: 83.1
click at [98, 384] on b "[PERSON_NAME] Power Mint - Powerful Breath Mints Individually Wrapped - 220g Ha…" at bounding box center [166, 407] width 142 height 46
copy b "[PERSON_NAME] Power Mint - Powerful Breath Mints Individually Wrapped - 220g Ha…"
click at [153, 457] on icon at bounding box center [150, 460] width 8 height 6
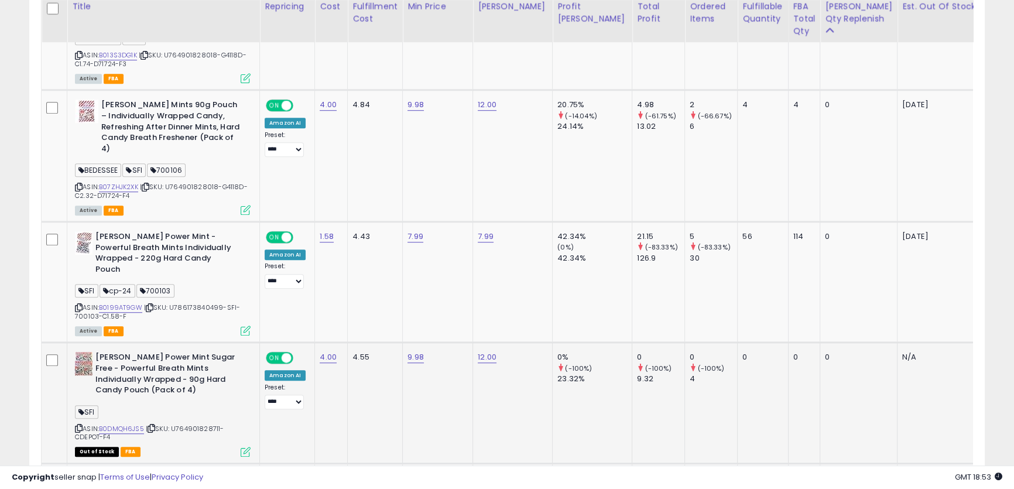
scroll to position [1025, 0]
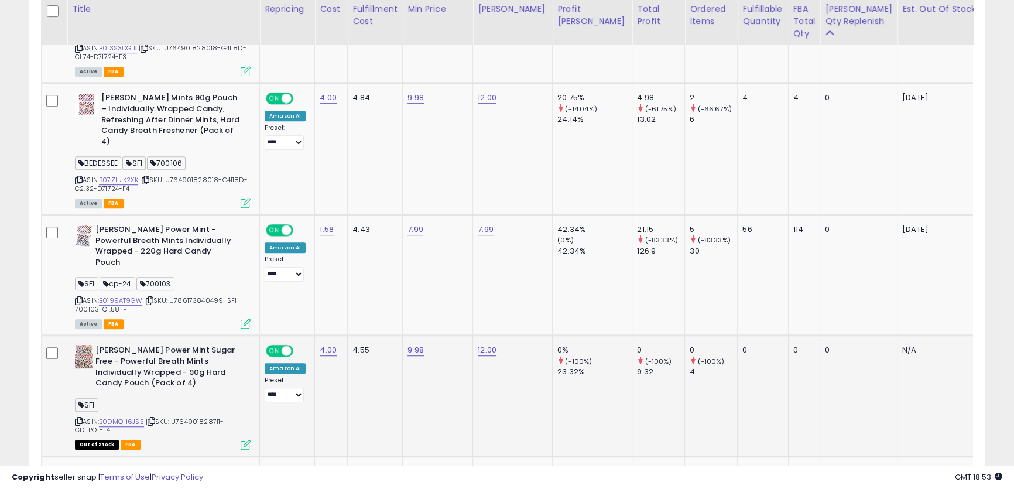
click at [79, 418] on icon at bounding box center [79, 421] width 8 height 6
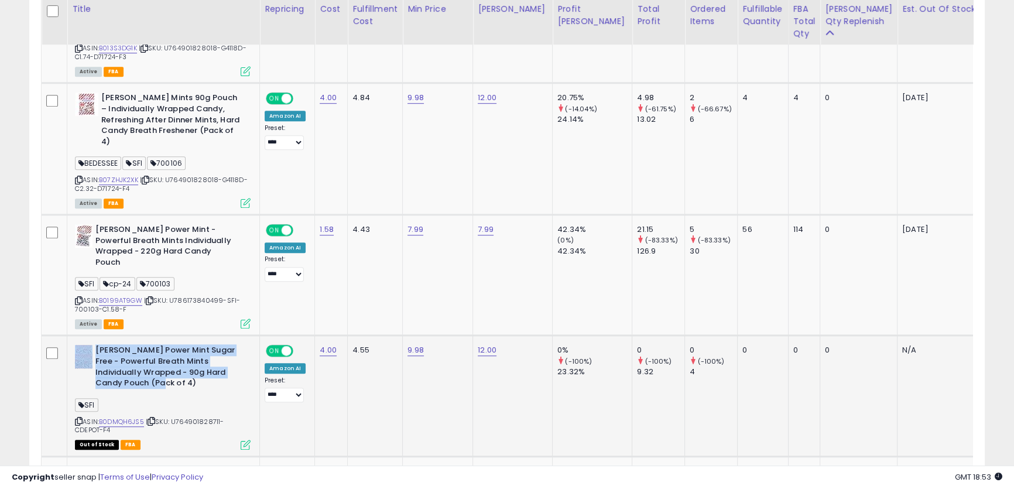
drag, startPoint x: 139, startPoint y: 315, endPoint x: 88, endPoint y: 283, distance: 60.4
click at [88, 345] on div "[PERSON_NAME] Power Mint Sugar Free - Powerful Breath Mints Individually Wrappe…" at bounding box center [163, 368] width 176 height 46
copy div "[PERSON_NAME] Power Mint Sugar Free - Powerful Breath Mints Individually Wrappe…"
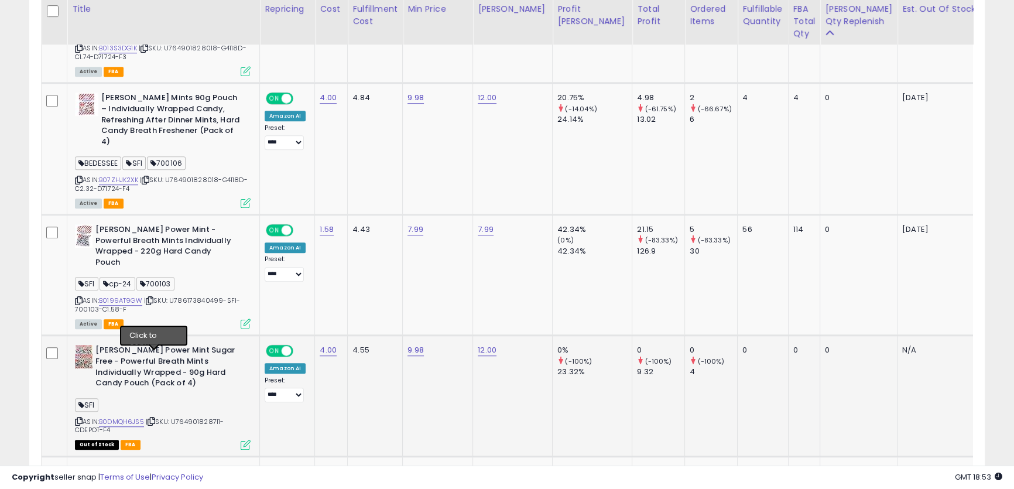
click at [153, 418] on icon at bounding box center [152, 421] width 8 height 6
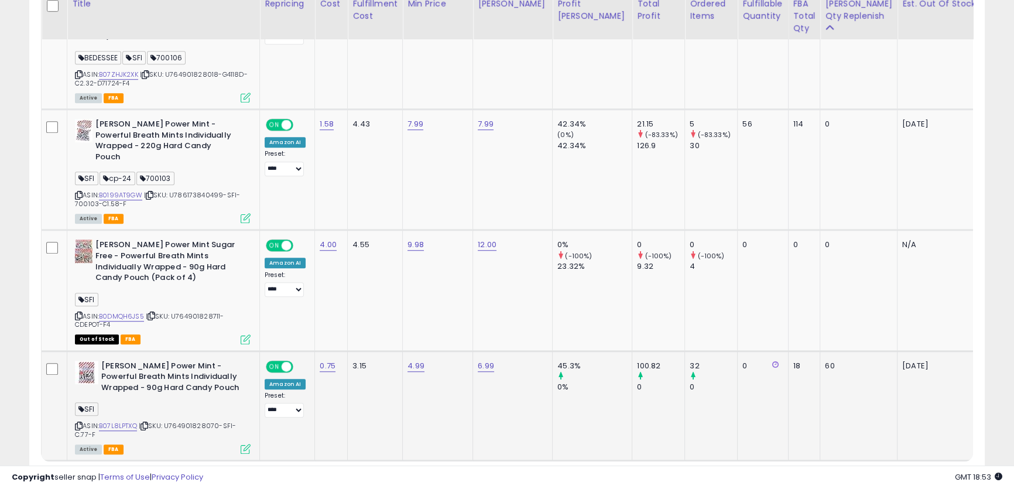
scroll to position [1135, 0]
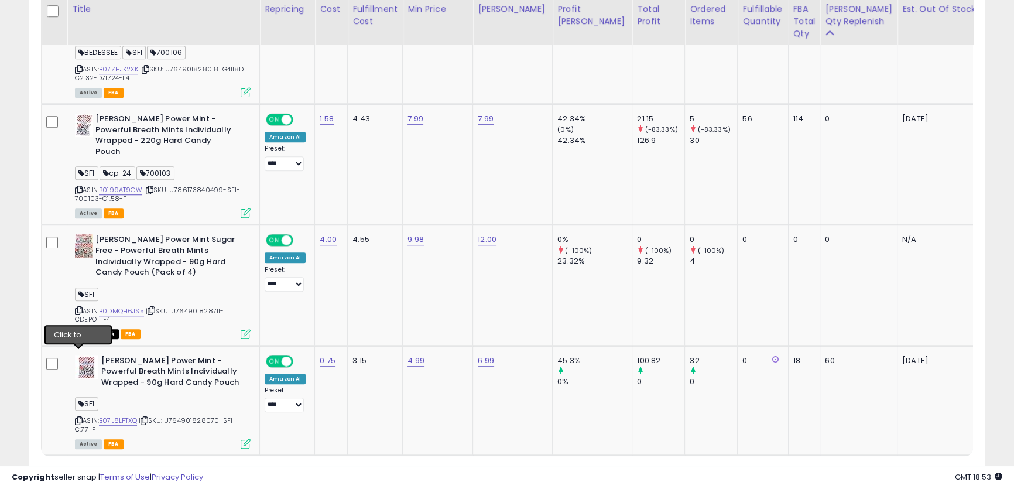
drag, startPoint x: 78, startPoint y: 357, endPoint x: 2, endPoint y: 344, distance: 77.2
click at [78, 417] on icon at bounding box center [79, 420] width 8 height 6
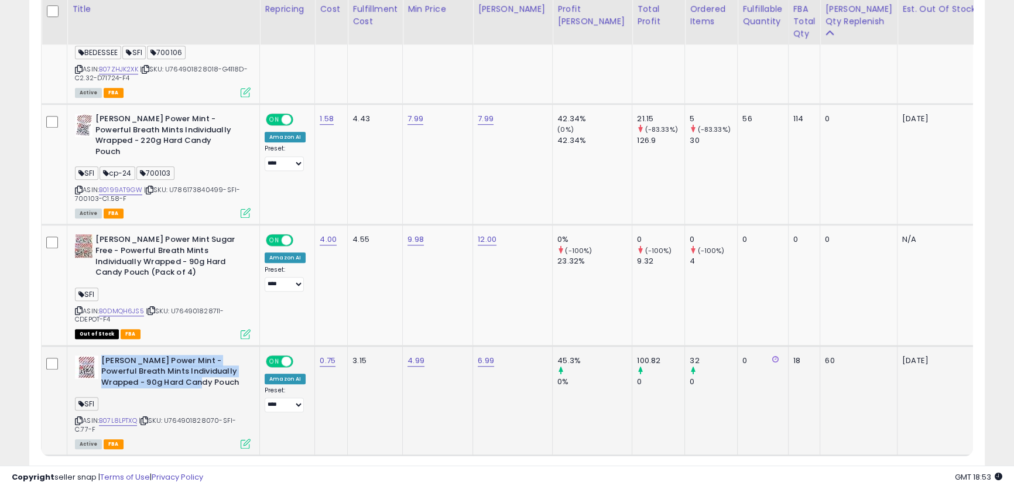
drag, startPoint x: 195, startPoint y: 320, endPoint x: 104, endPoint y: 296, distance: 94.4
click at [104, 355] on b "[PERSON_NAME] Power Mint - Powerful Breath Mints Individually Wrapped - 90g Har…" at bounding box center [172, 373] width 142 height 36
copy b "[PERSON_NAME] Power Mint - Powerful Breath Mints Individually Wrapped - 90g Har…"
click at [148, 417] on icon at bounding box center [145, 420] width 8 height 6
